Goal: Obtain resource: Download file/media

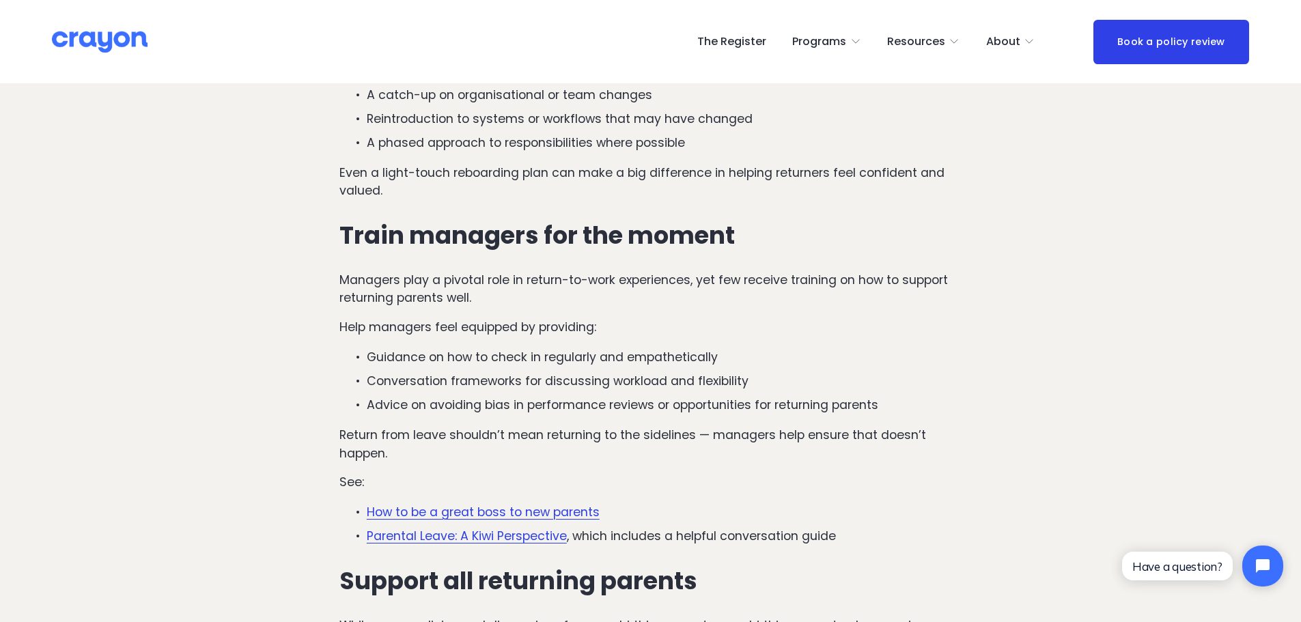
scroll to position [4722, 0]
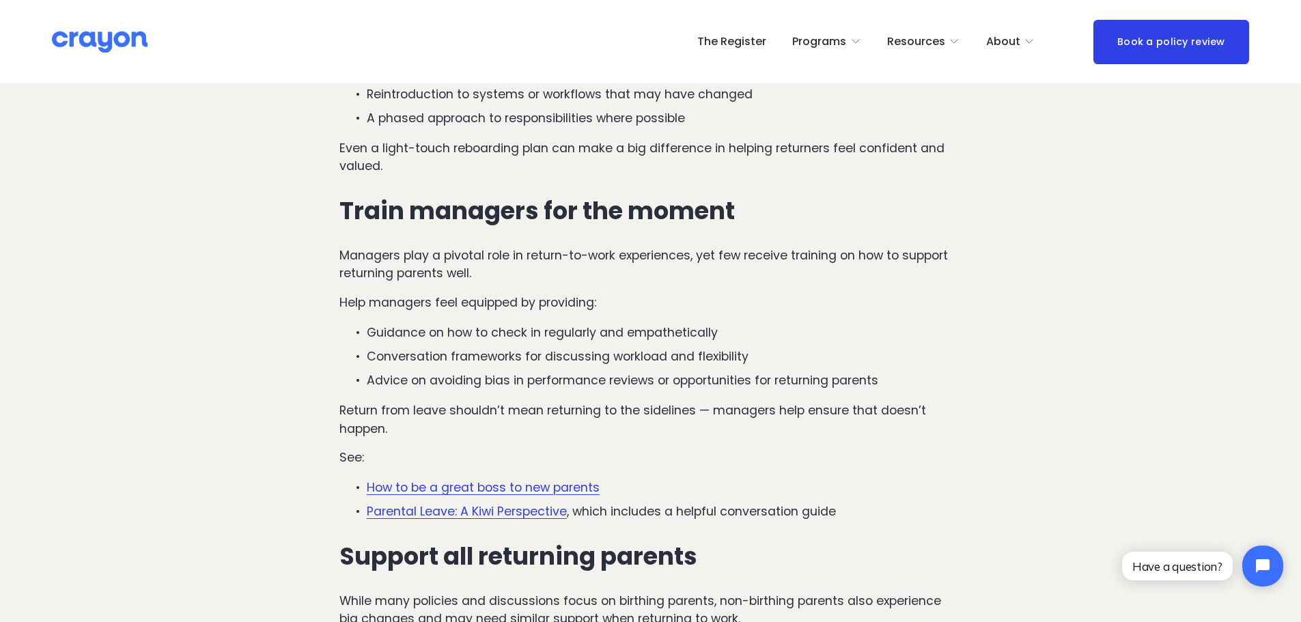
click at [524, 479] on link "How to be a great boss to new parents" at bounding box center [483, 487] width 233 height 16
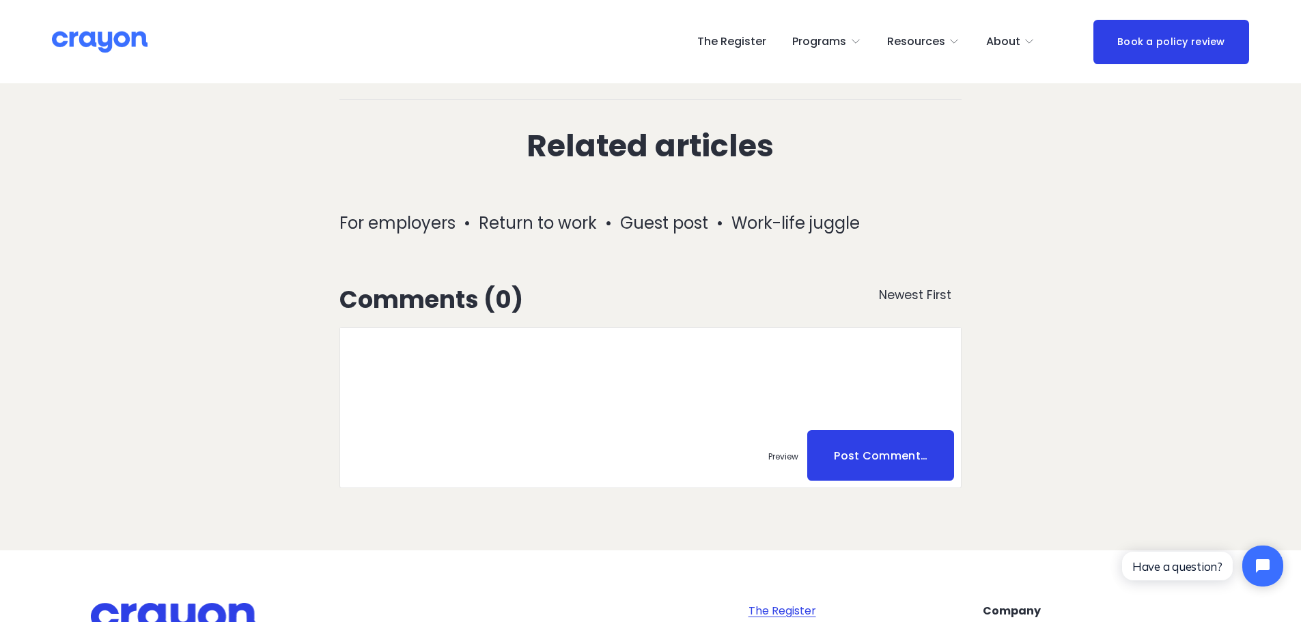
scroll to position [3551, 0]
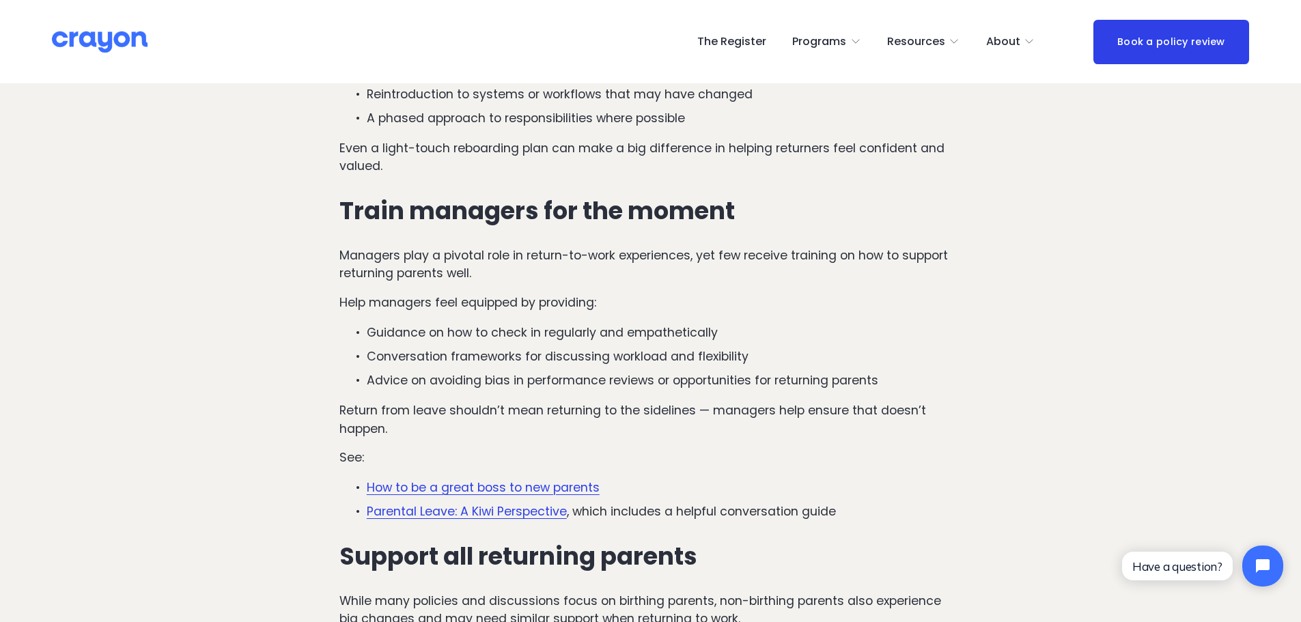
click at [492, 503] on link "Parental Leave: A Kiwi Perspective" at bounding box center [467, 511] width 200 height 16
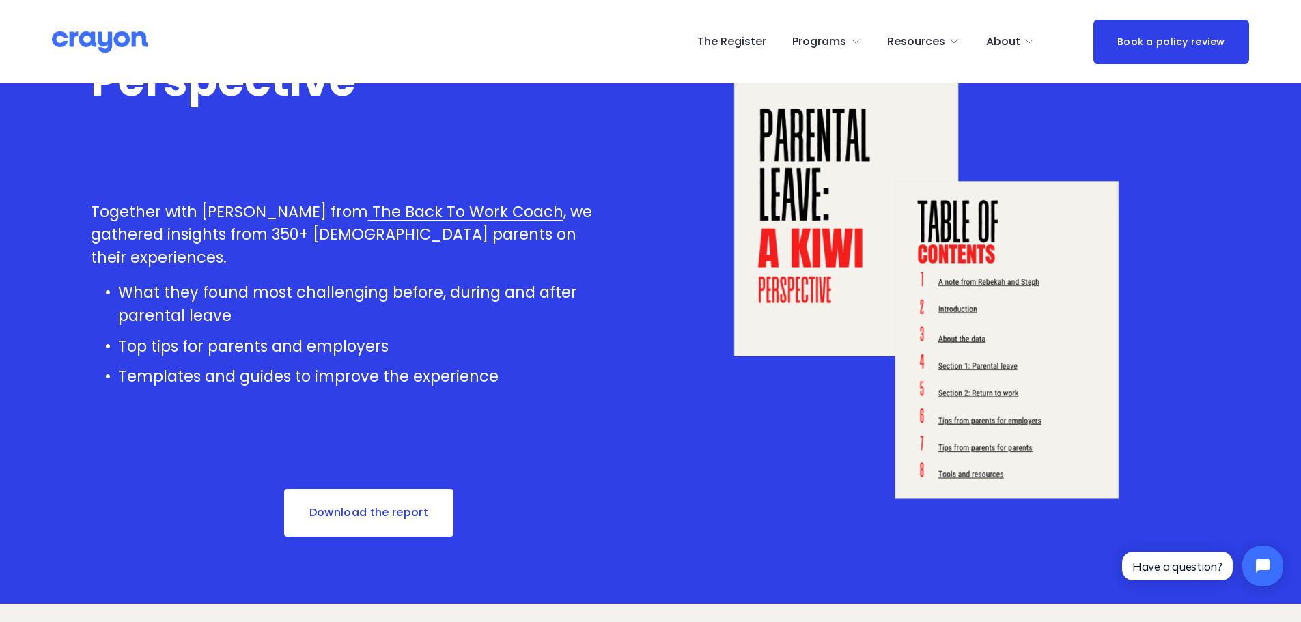
scroll to position [137, 0]
click at [362, 512] on link "Download the report" at bounding box center [369, 512] width 172 height 51
click at [970, 393] on div at bounding box center [932, 260] width 556 height 556
click at [971, 391] on div at bounding box center [932, 260] width 556 height 556
